Goal: Check status: Check status

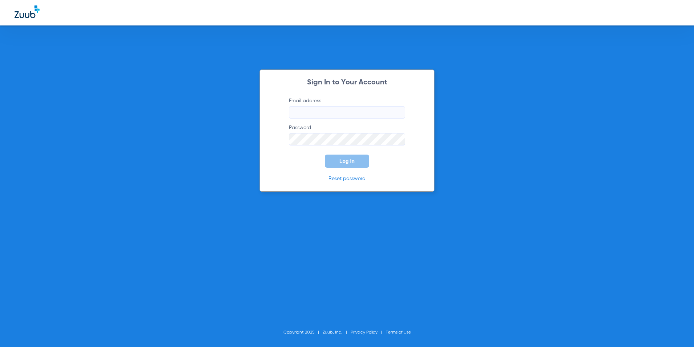
type input "[EMAIL_ADDRESS][DOMAIN_NAME]"
click at [343, 114] on input "[EMAIL_ADDRESS][DOMAIN_NAME]" at bounding box center [347, 112] width 116 height 12
click at [344, 161] on span "Log In" at bounding box center [347, 161] width 15 height 6
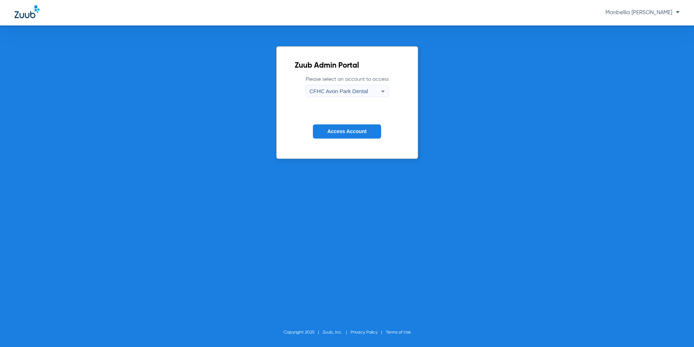
click at [343, 94] on span "CFHC Avon Park Dental" at bounding box center [339, 91] width 58 height 6
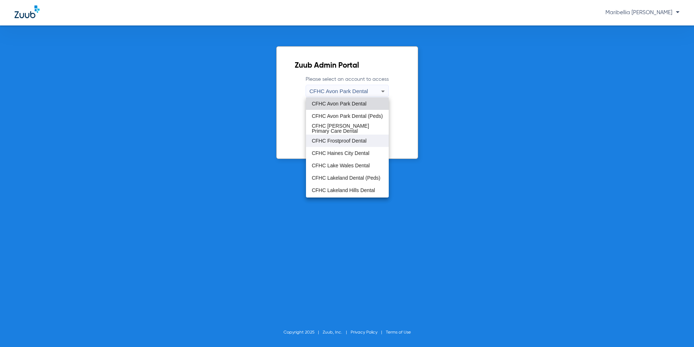
click at [341, 142] on span "CFHC Frostproof Dental" at bounding box center [339, 140] width 55 height 5
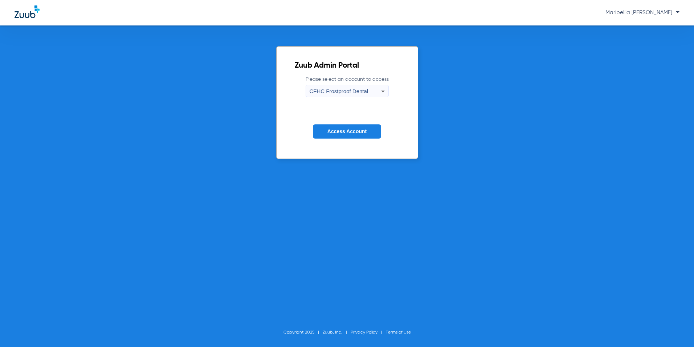
click at [343, 127] on button "Access Account" at bounding box center [347, 131] width 68 height 14
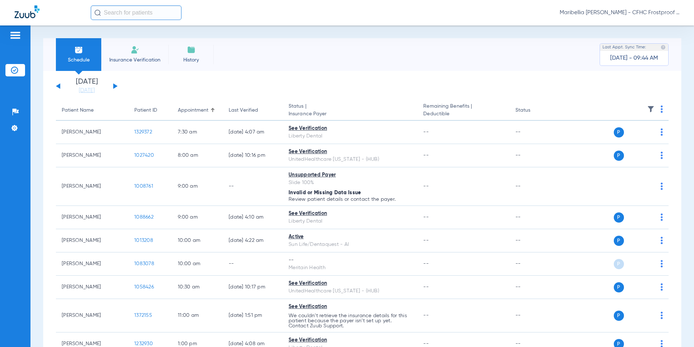
click at [57, 86] on button at bounding box center [58, 85] width 4 height 5
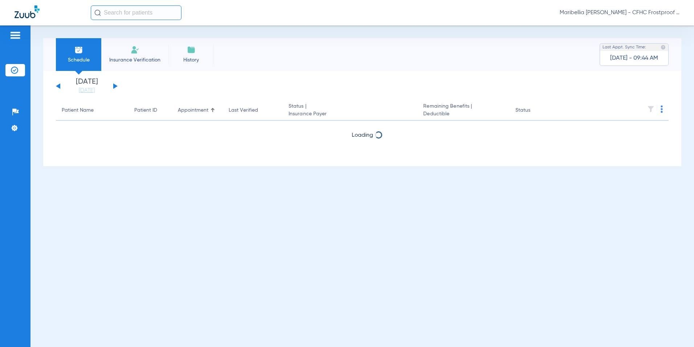
click at [57, 86] on button at bounding box center [58, 85] width 4 height 5
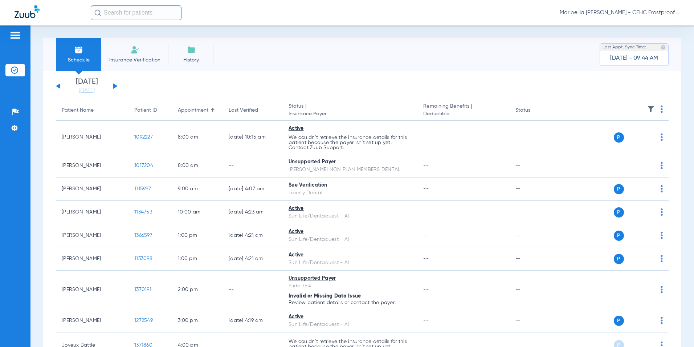
click at [57, 86] on button at bounding box center [58, 85] width 4 height 5
